Goal: Information Seeking & Learning: Learn about a topic

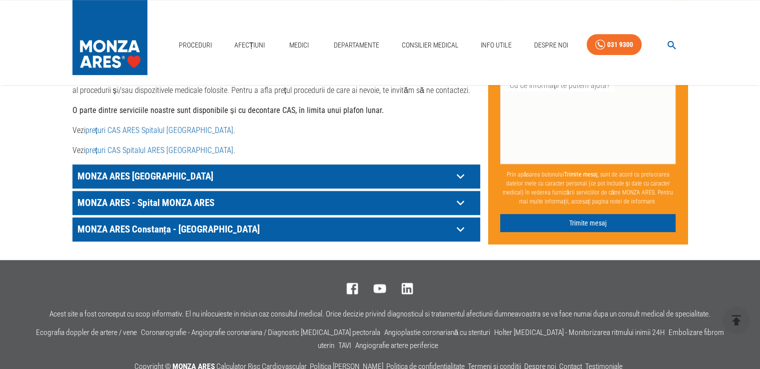
scroll to position [450, 0]
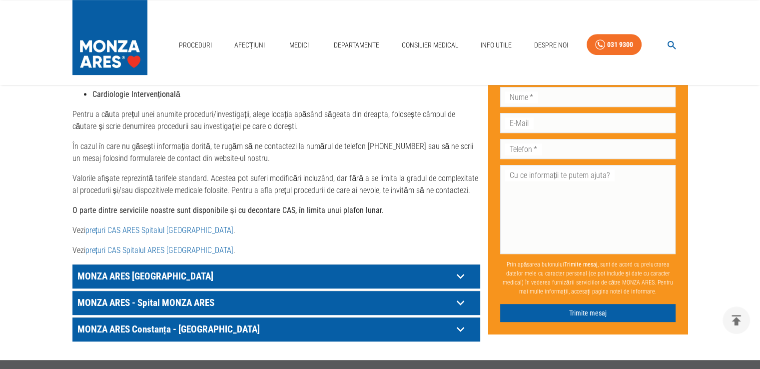
click at [155, 245] on link "prețuri CAS Spitalul ARES [GEOGRAPHIC_DATA]" at bounding box center [159, 249] width 148 height 9
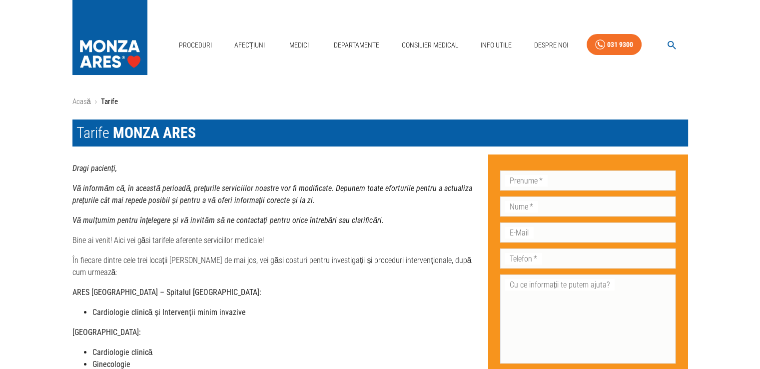
scroll to position [0, 0]
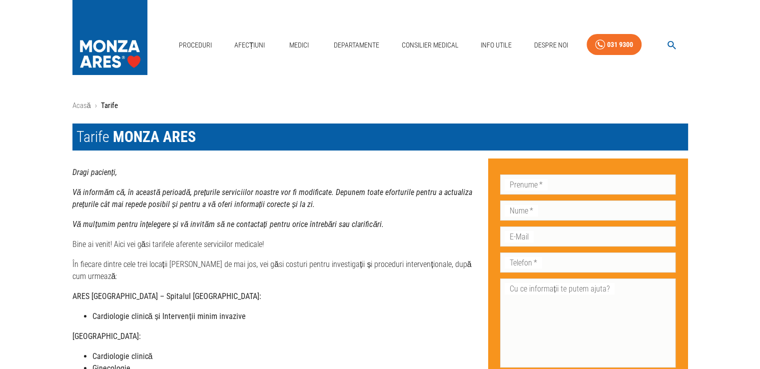
click at [668, 40] on icon "button" at bounding box center [671, 44] width 11 height 11
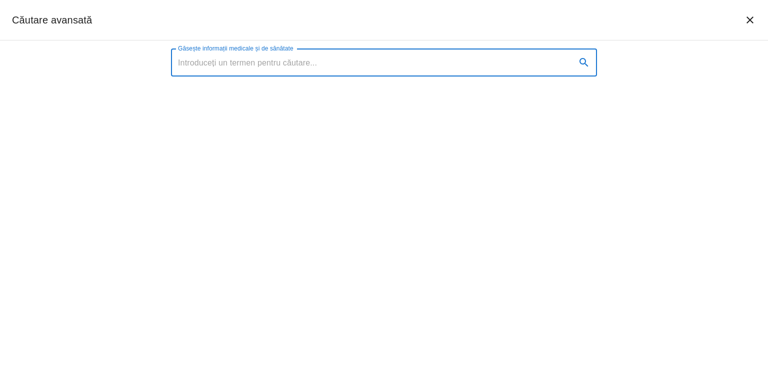
click at [204, 64] on input "Găsește informații medicale și de sănătate" at bounding box center [369, 62] width 397 height 28
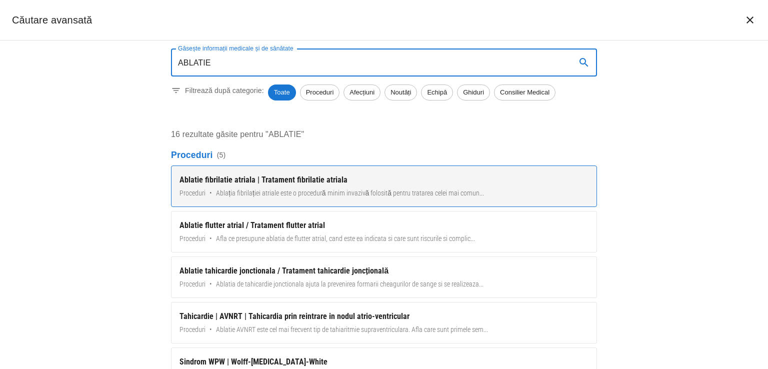
type input "ABLATIE"
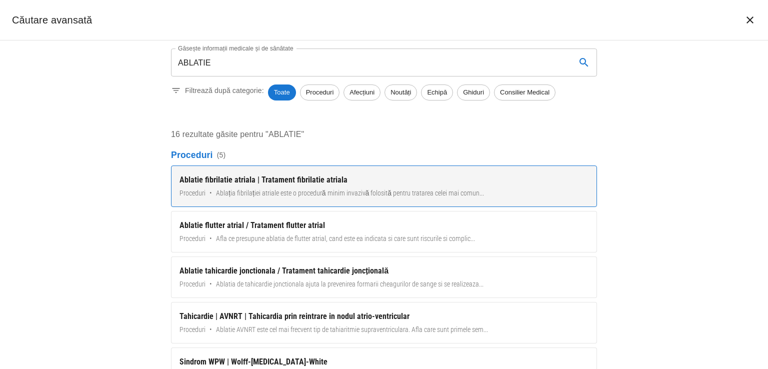
click at [250, 178] on div "Ablatie fibrilatie atriala | Tratament fibrilatie atriala" at bounding box center [383, 180] width 409 height 12
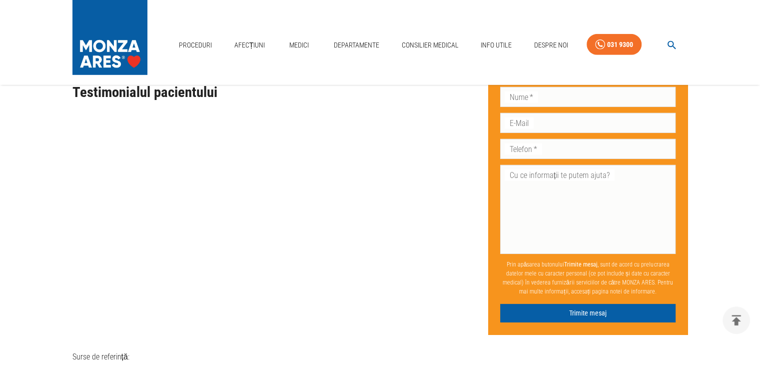
scroll to position [3046, 0]
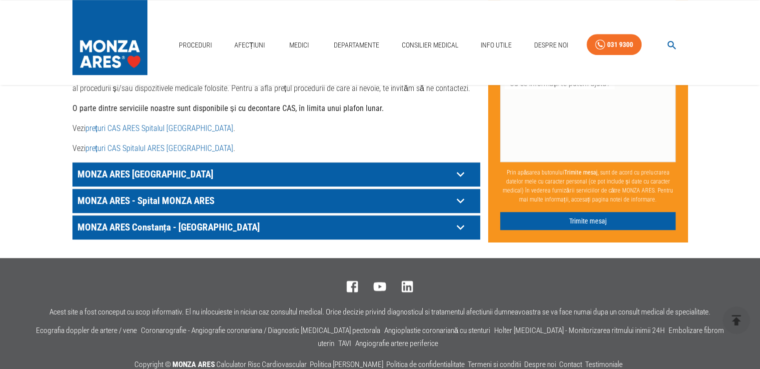
scroll to position [593, 0]
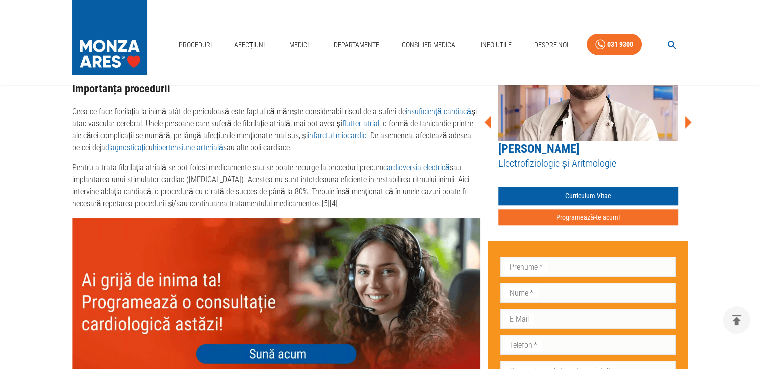
scroll to position [950, 0]
